Goal: Task Accomplishment & Management: Manage account settings

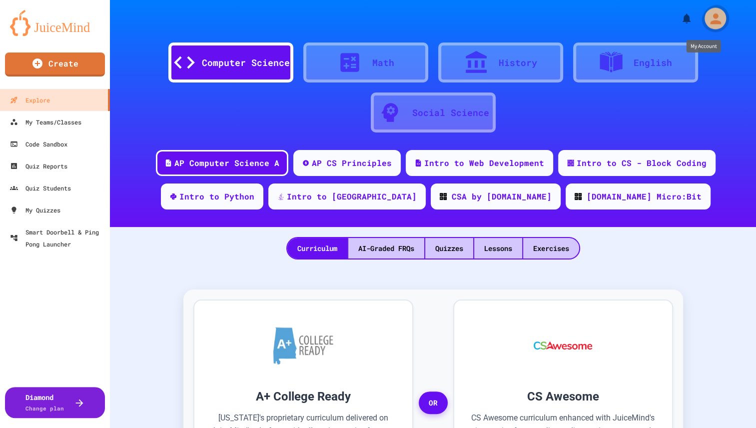
click at [710, 17] on icon "My Account" at bounding box center [715, 18] width 11 height 11
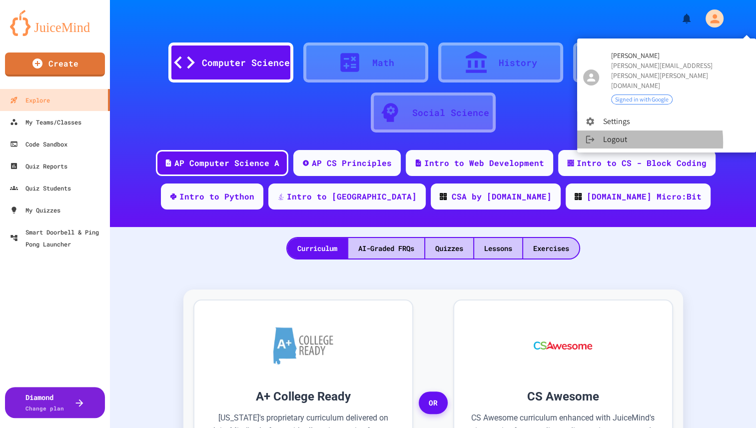
click at [623, 130] on li "Logout" at bounding box center [666, 139] width 179 height 18
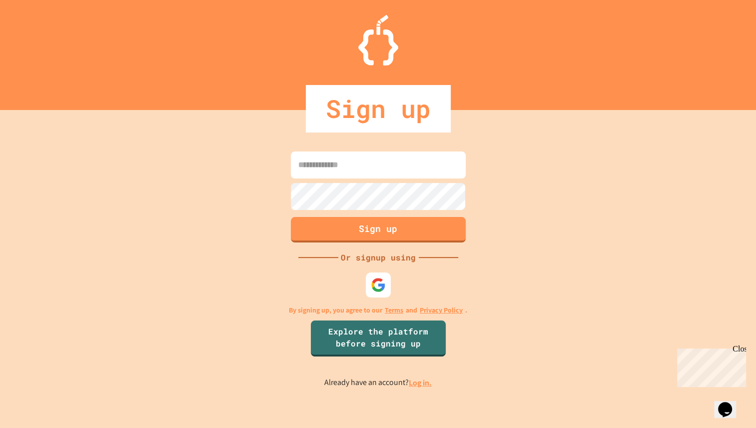
click at [354, 166] on input at bounding box center [378, 164] width 175 height 27
type input "**********"
click at [387, 294] on div at bounding box center [377, 284] width 27 height 27
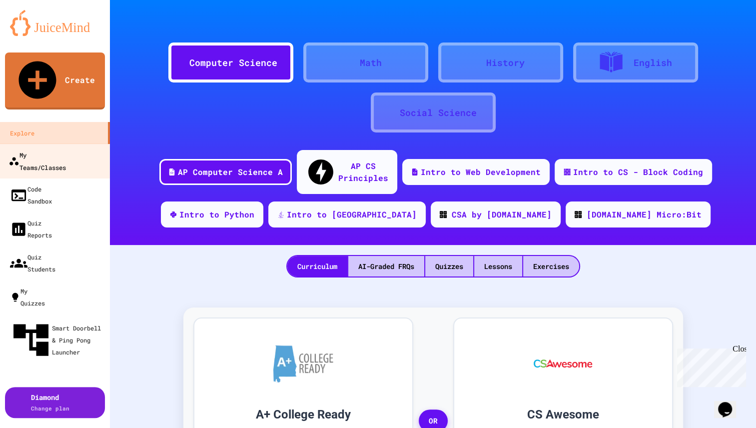
click at [53, 148] on div "My Teams/Classes" at bounding box center [36, 160] width 57 height 24
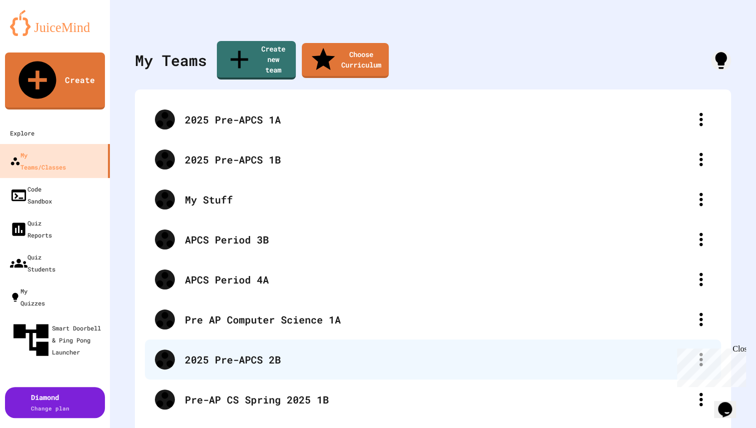
click at [233, 352] on div "2025 Pre-APCS 2B" at bounding box center [438, 359] width 506 height 15
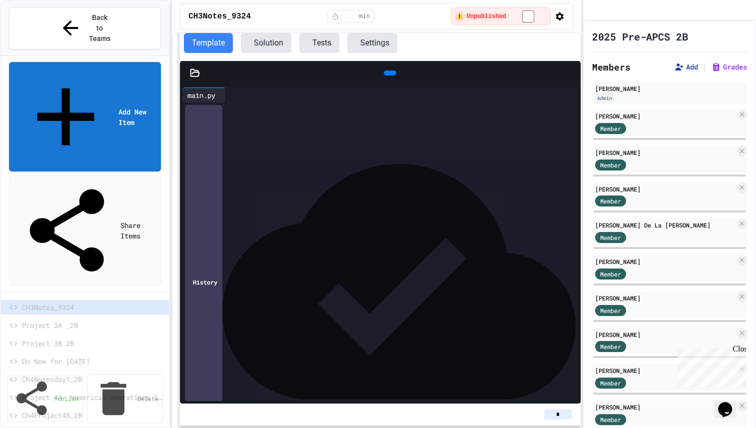
click at [674, 72] on button "Add" at bounding box center [686, 67] width 24 height 10
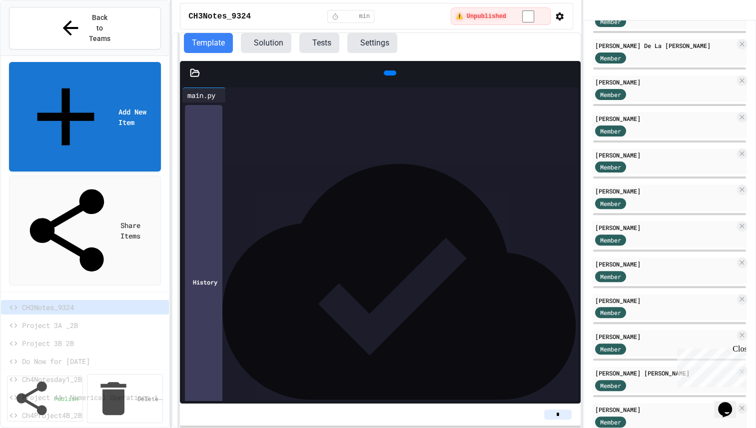
scroll to position [243, 0]
